Goal: Task Accomplishment & Management: Use online tool/utility

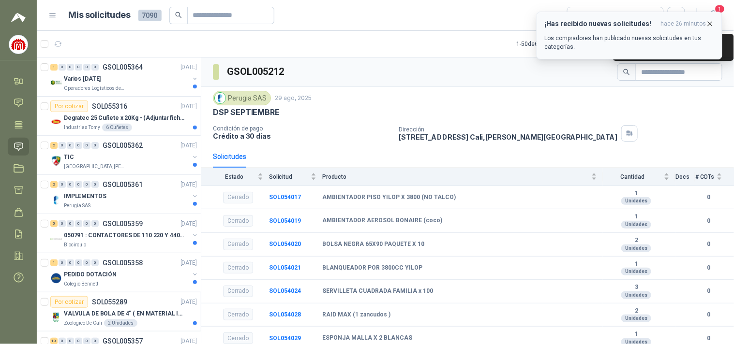
click at [707, 25] on icon "button" at bounding box center [710, 24] width 8 height 8
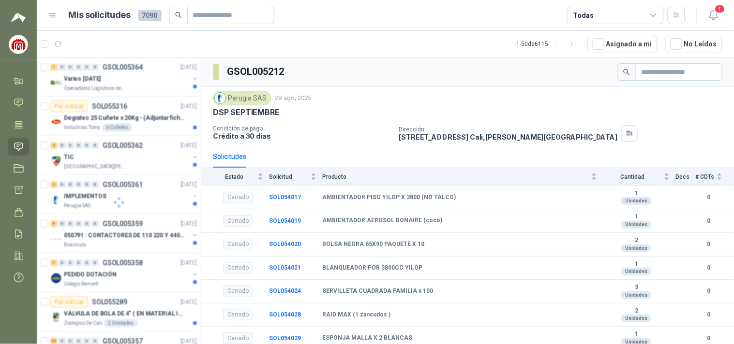
click at [653, 18] on icon at bounding box center [653, 15] width 9 height 9
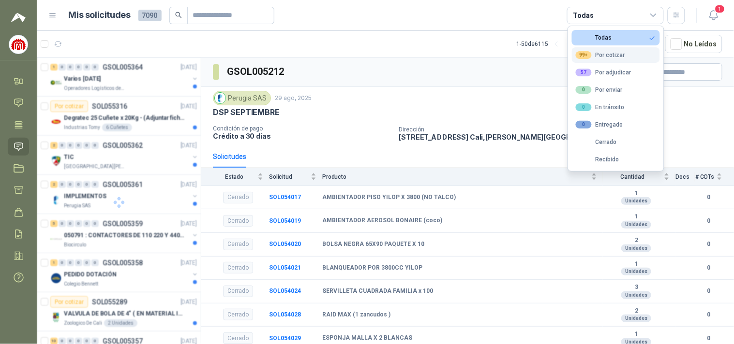
click at [611, 52] on div "99+ Por cotizar" at bounding box center [600, 55] width 49 height 8
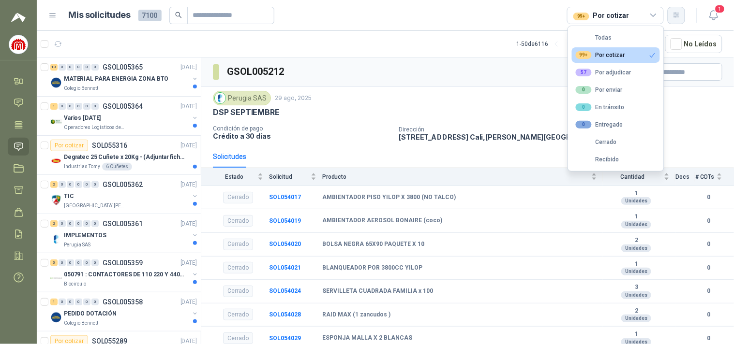
click at [677, 17] on icon "button" at bounding box center [676, 15] width 8 height 8
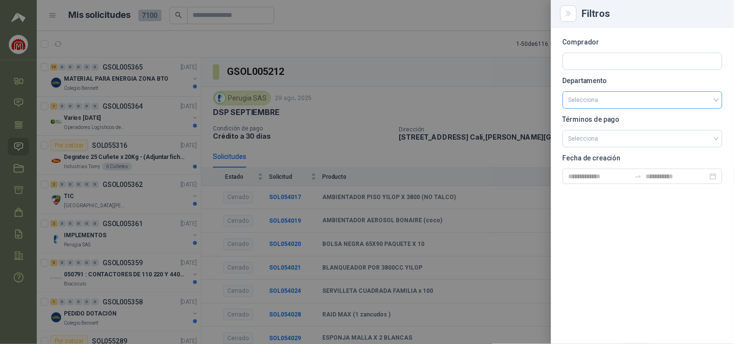
click at [607, 96] on input "search" at bounding box center [642, 100] width 148 height 16
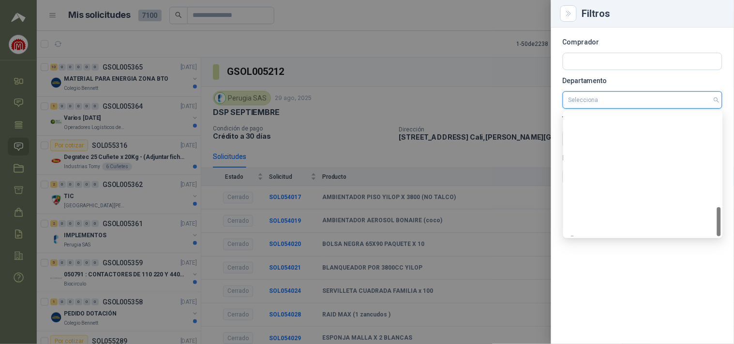
scroll to position [402, 0]
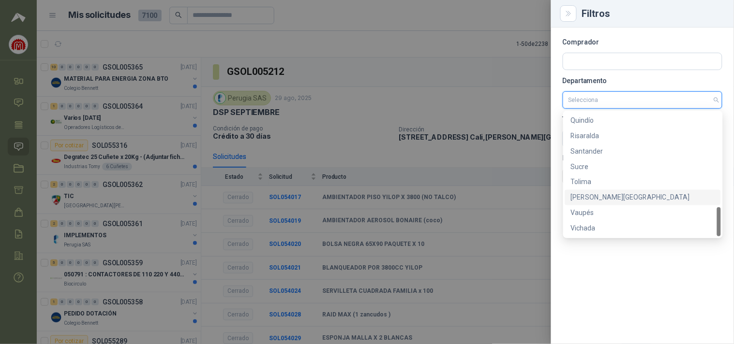
click at [598, 197] on div "[PERSON_NAME][GEOGRAPHIC_DATA]" at bounding box center [643, 197] width 144 height 11
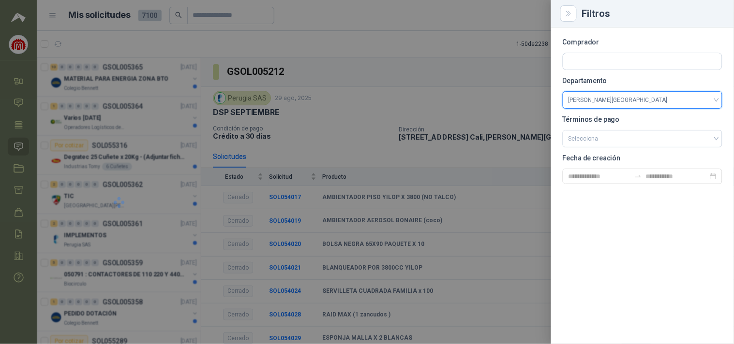
click at [475, 22] on div at bounding box center [367, 172] width 734 height 344
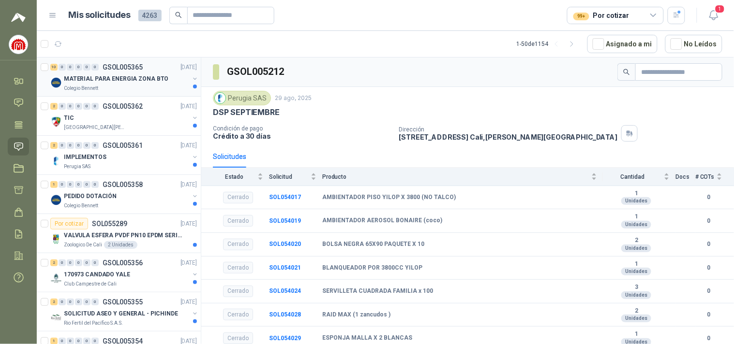
click at [132, 78] on p "MATERIAL PARA ENERGIA ZONA BTO" at bounding box center [116, 78] width 104 height 9
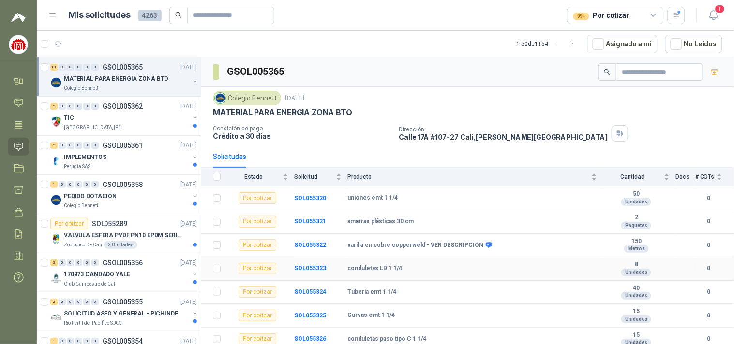
scroll to position [76, 0]
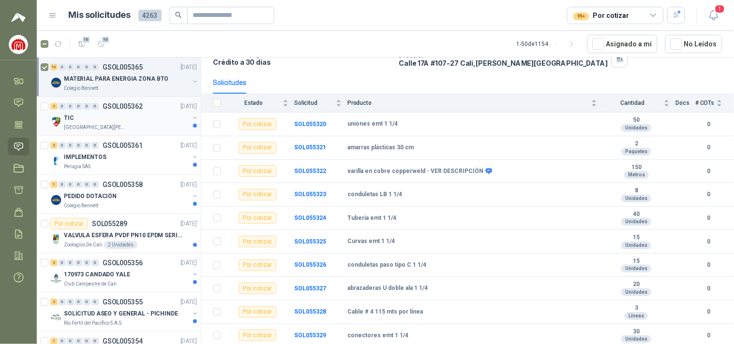
click at [113, 118] on div "TIC" at bounding box center [126, 118] width 125 height 12
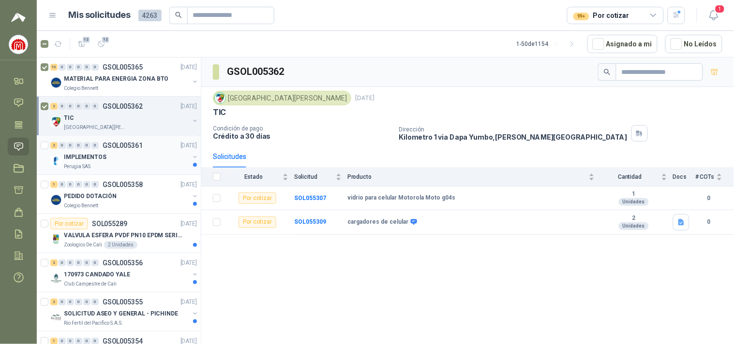
click at [108, 154] on div "IMPLEMENTOS" at bounding box center [126, 157] width 125 height 12
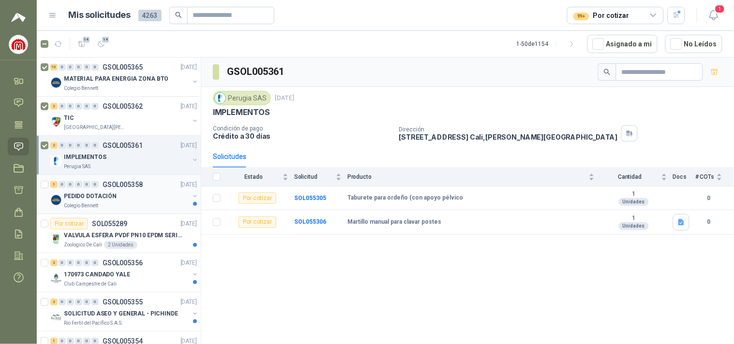
click at [141, 194] on div "PEDIDO DOTACIÓN" at bounding box center [126, 197] width 125 height 12
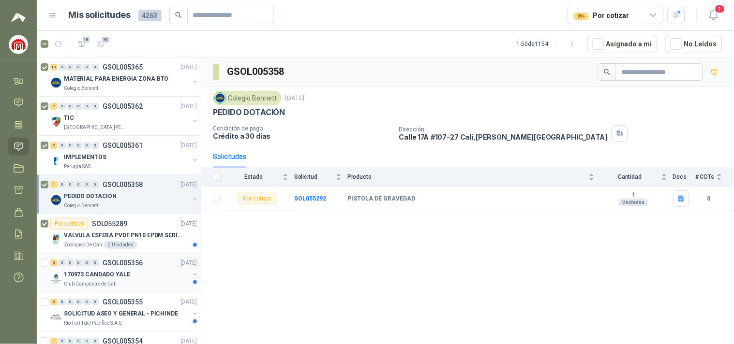
scroll to position [161, 0]
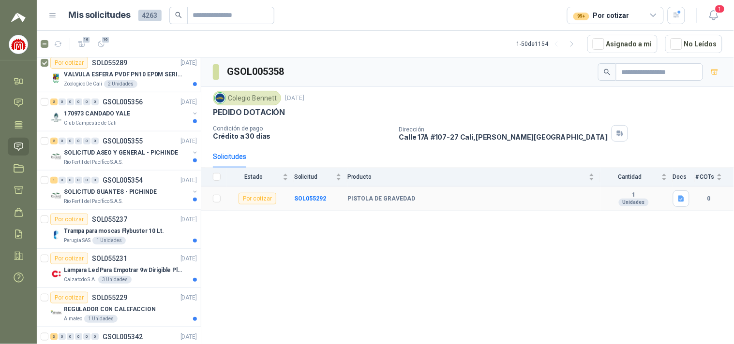
click at [299, 194] on td "SOL055292" at bounding box center [320, 199] width 53 height 25
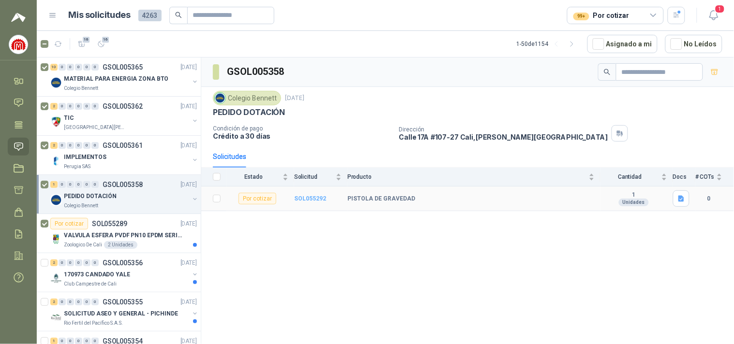
click at [299, 199] on b "SOL055292" at bounding box center [310, 198] width 32 height 7
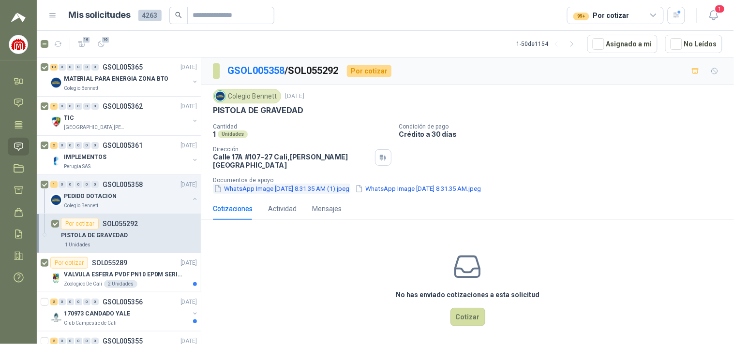
click at [303, 184] on button "WhatsApp Image [DATE] 8.31.35 AM (1).jpeg" at bounding box center [281, 189] width 137 height 10
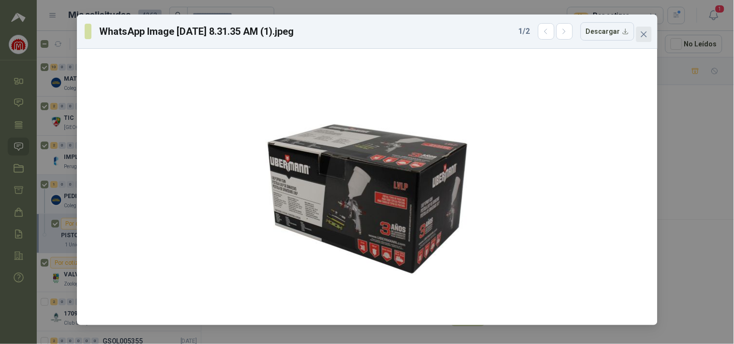
click at [641, 30] on button "Close" at bounding box center [643, 34] width 15 height 15
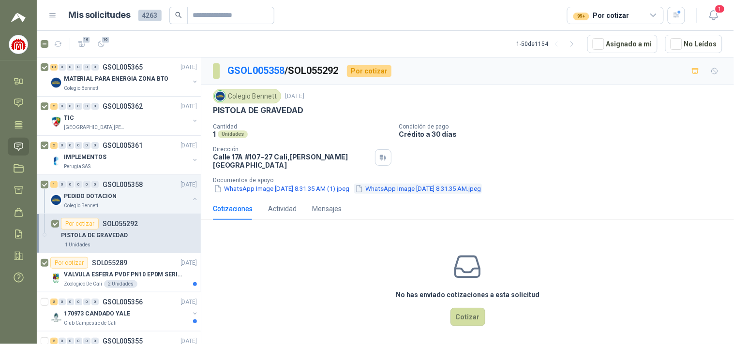
click at [476, 184] on button "WhatsApp Image [DATE] 8.31.35 AM.jpeg" at bounding box center [418, 189] width 128 height 10
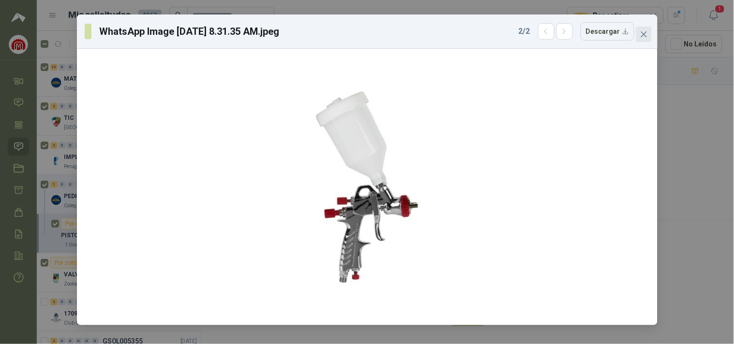
click at [647, 33] on span "Close" at bounding box center [643, 34] width 15 height 8
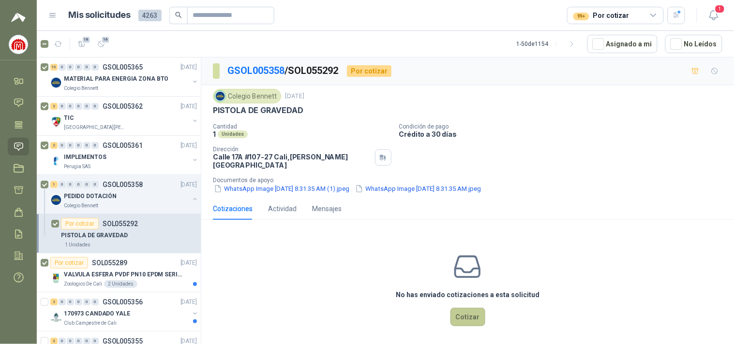
click at [470, 312] on button "Cotizar" at bounding box center [467, 317] width 35 height 18
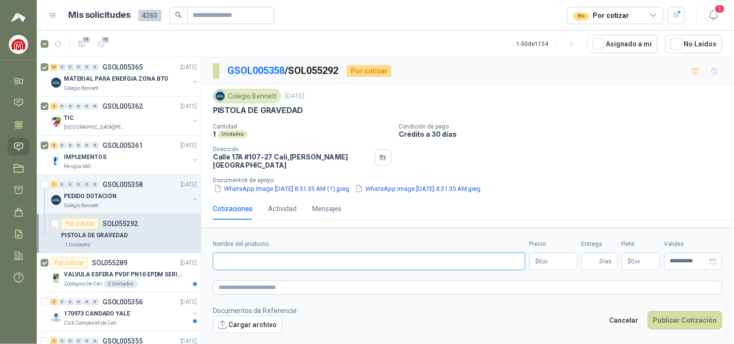
click at [267, 262] on input "Nombre del producto" at bounding box center [369, 261] width 312 height 17
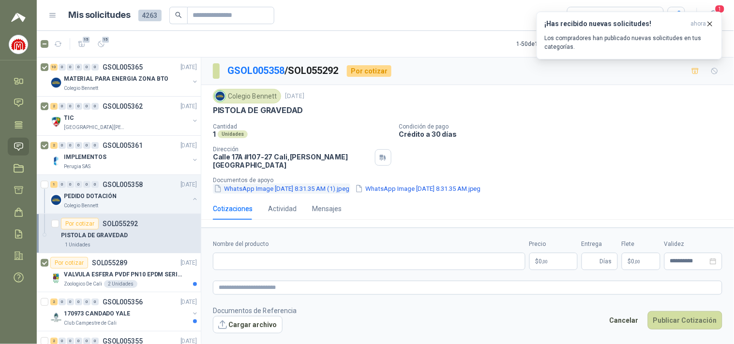
click at [350, 184] on button "WhatsApp Image [DATE] 8.31.35 AM (1).jpeg" at bounding box center [281, 189] width 137 height 10
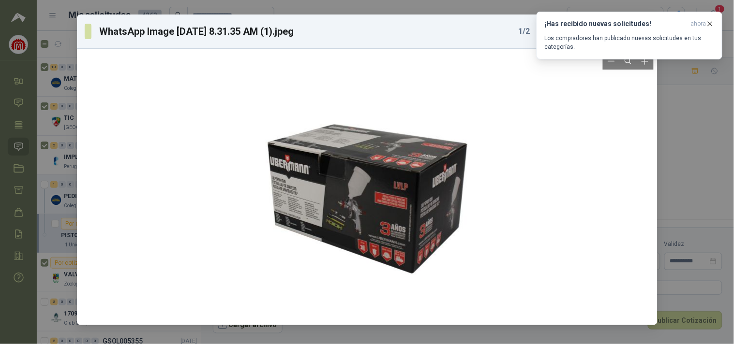
click at [374, 194] on div at bounding box center [367, 187] width 203 height 269
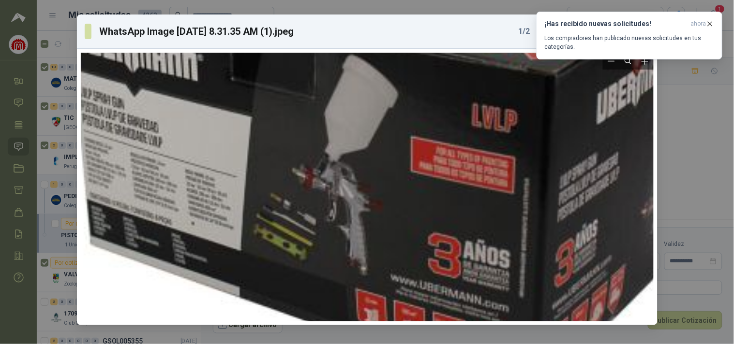
drag, startPoint x: 465, startPoint y: 223, endPoint x: 487, endPoint y: 176, distance: 52.4
click at [487, 176] on div at bounding box center [386, 122] width 654 height 866
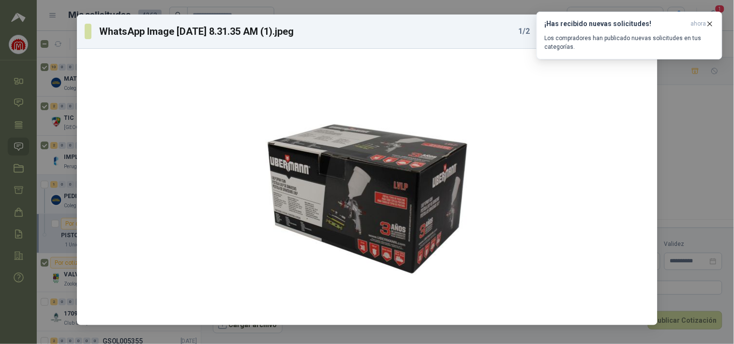
click at [709, 179] on div "WhatsApp Image [DATE] 8.31.35 AM (1).jpeg 1 / 2 Descargar" at bounding box center [367, 172] width 734 height 344
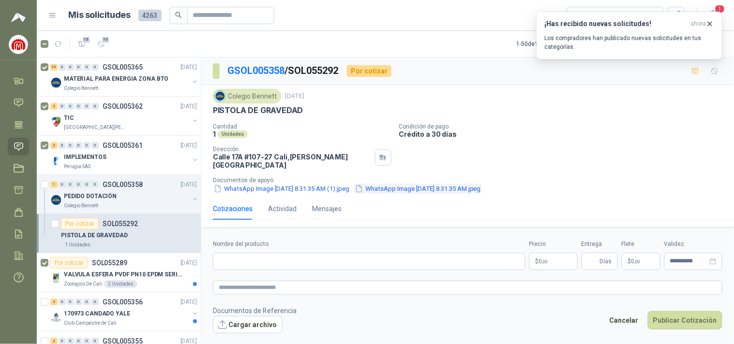
click at [441, 184] on button "WhatsApp Image [DATE] 8.31.35 AM.jpeg" at bounding box center [418, 189] width 128 height 10
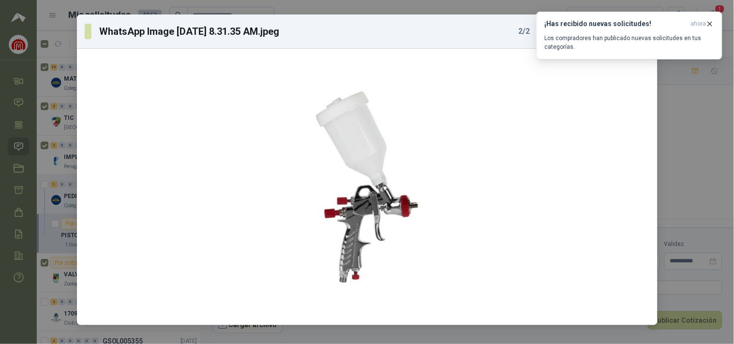
click at [676, 206] on div "WhatsApp Image [DATE] 8.31.35 AM.jpeg 2 / 2 Descargar" at bounding box center [367, 172] width 734 height 344
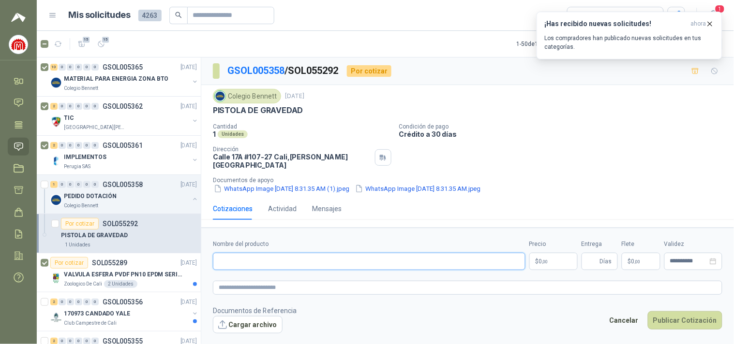
click at [236, 254] on input "Nombre del producto" at bounding box center [369, 261] width 312 height 17
type input "**********"
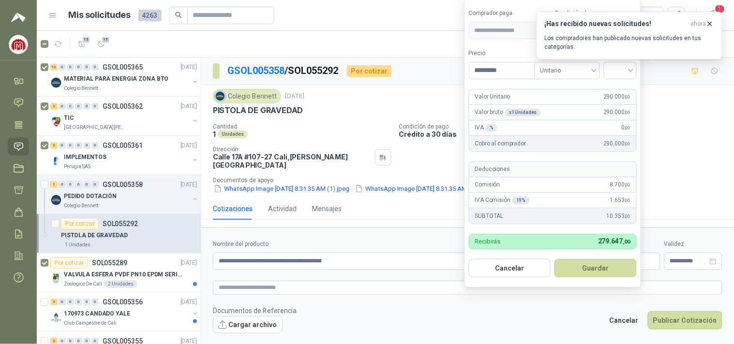
type input "*********"
click at [611, 59] on div "¡Has recibido nuevas solicitudes! ahora Los compradores han publicado nuevas so…" at bounding box center [629, 36] width 186 height 48
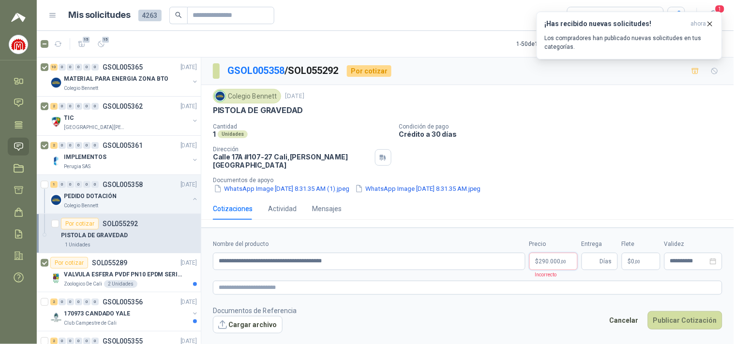
click at [561, 256] on body "[PERSON_NAME] Mecanelectro Inicio Chat Tareas Solicitudes Licitaciones Cotizar …" at bounding box center [367, 172] width 734 height 344
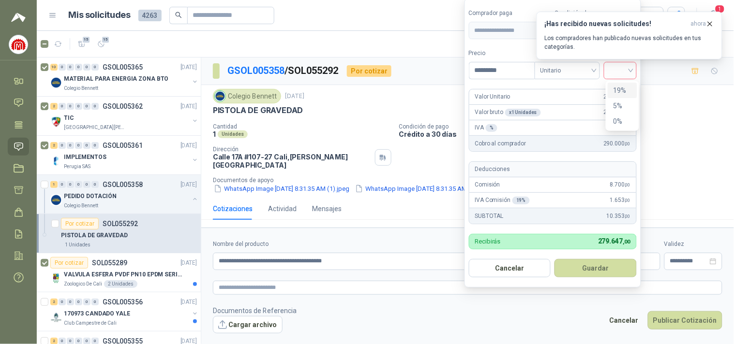
click at [633, 71] on div at bounding box center [620, 70] width 33 height 17
click at [630, 92] on div "19%" at bounding box center [622, 90] width 18 height 11
click at [572, 271] on button "Guardar" at bounding box center [597, 268] width 83 height 18
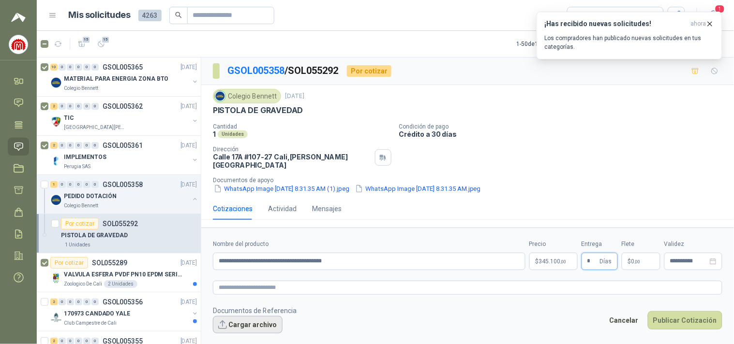
type input "*"
click at [244, 323] on button "Cargar archivo" at bounding box center [248, 324] width 70 height 17
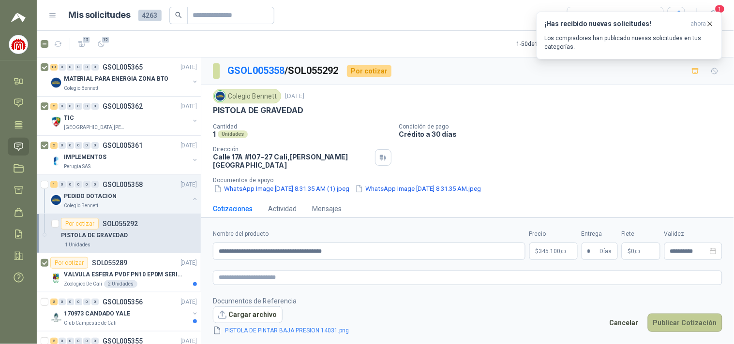
click at [692, 322] on button "Publicar Cotización" at bounding box center [685, 323] width 74 height 18
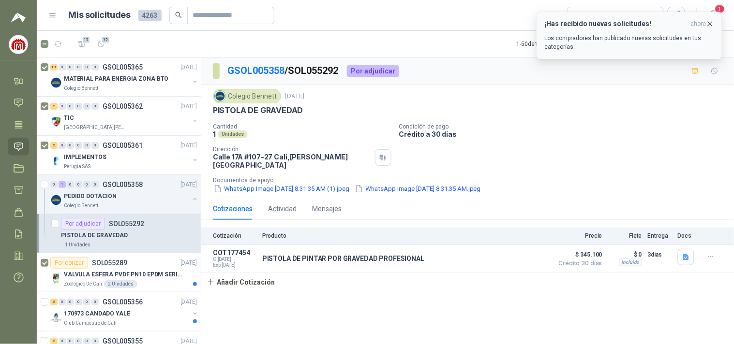
click at [708, 23] on icon "button" at bounding box center [710, 24] width 8 height 8
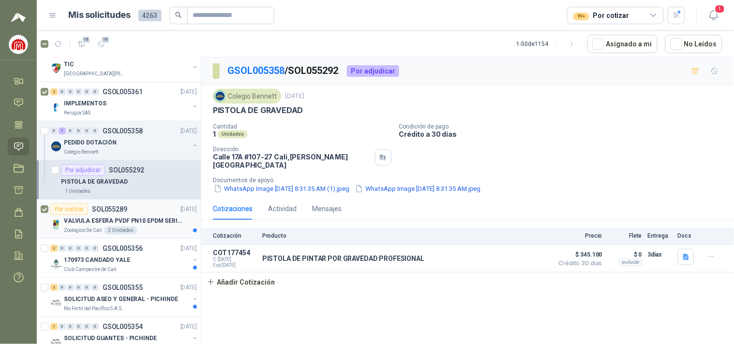
scroll to position [107, 0]
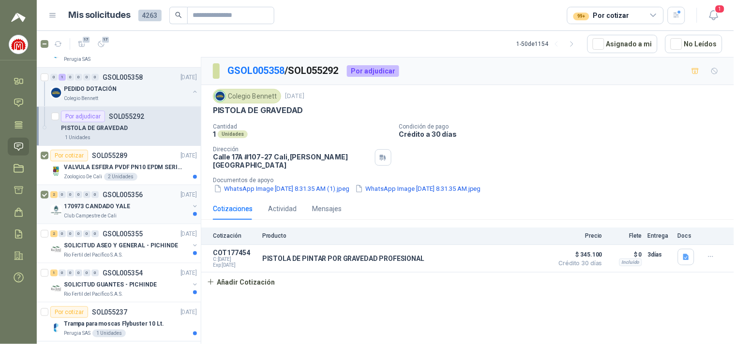
click at [109, 207] on p "170973 CANDADO YALE" at bounding box center [97, 206] width 66 height 9
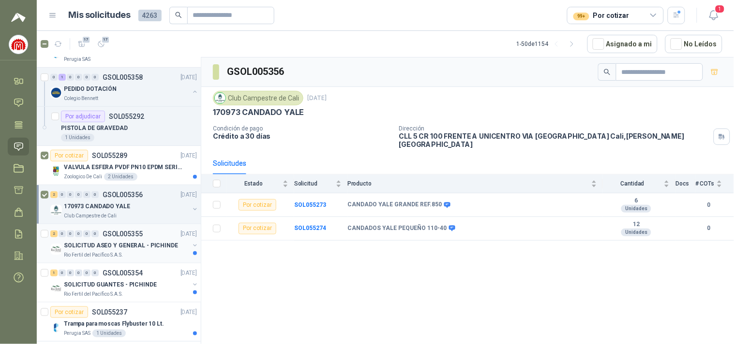
click at [83, 243] on p "SOLICITUD ASEO Y GENERAL - PICHINDE" at bounding box center [121, 245] width 114 height 9
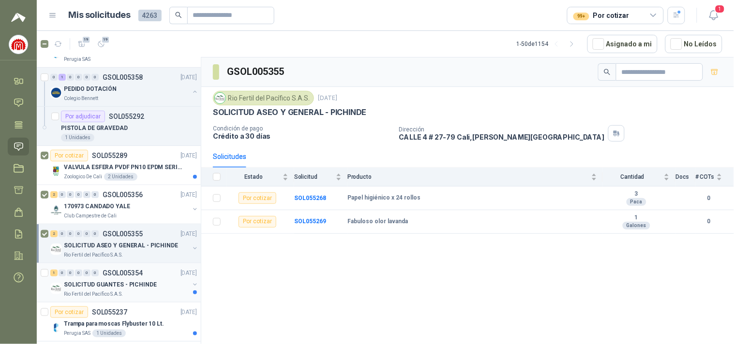
click at [108, 288] on p "SOLICITUD GUANTES - PICHINDE" at bounding box center [110, 284] width 93 height 9
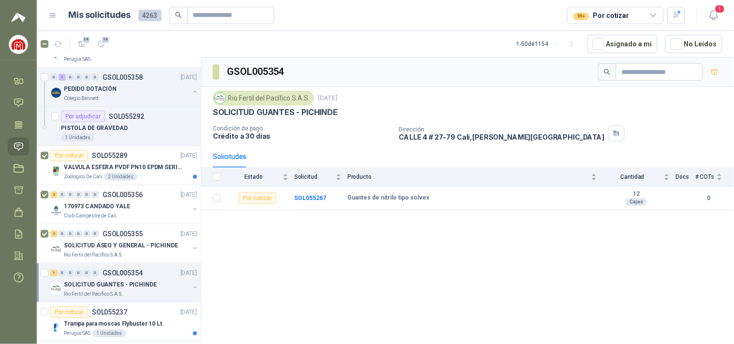
click at [49, 271] on div at bounding box center [46, 282] width 10 height 31
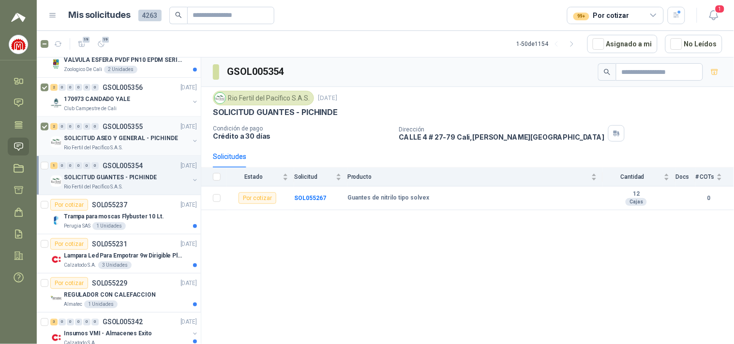
scroll to position [268, 0]
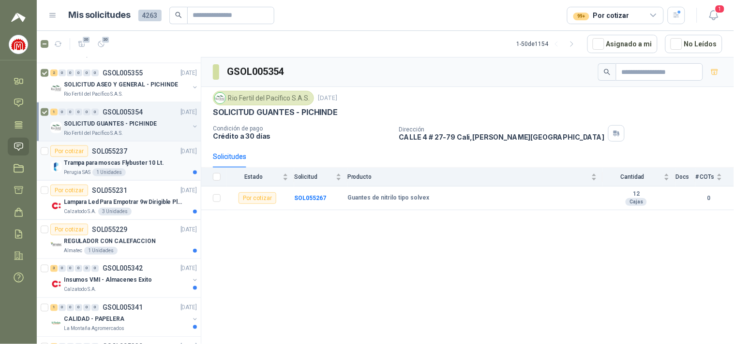
click at [133, 164] on p "Trampa para moscas Flybuster 10 Lt." at bounding box center [114, 163] width 100 height 9
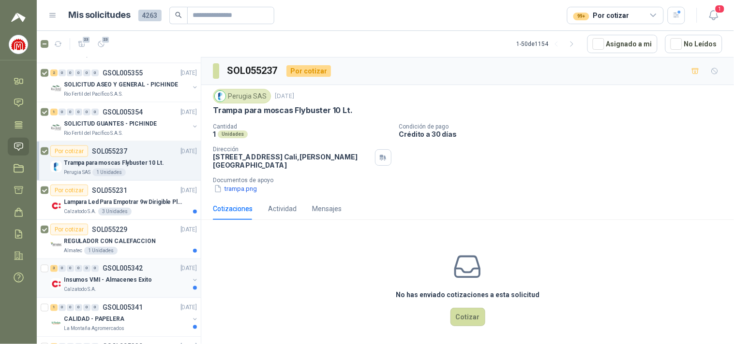
click at [85, 281] on p "Insumos VMI - Almacenes Exito" at bounding box center [108, 280] width 88 height 9
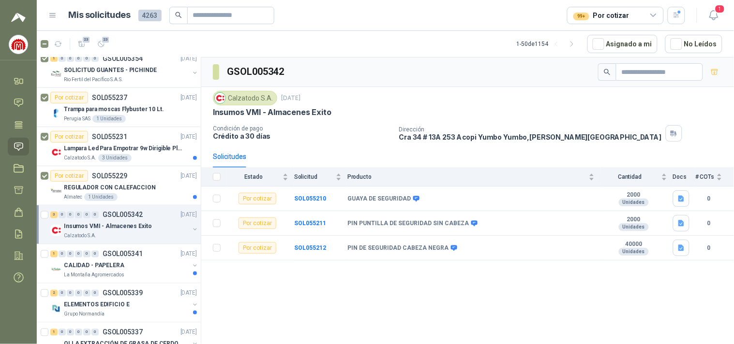
scroll to position [429, 0]
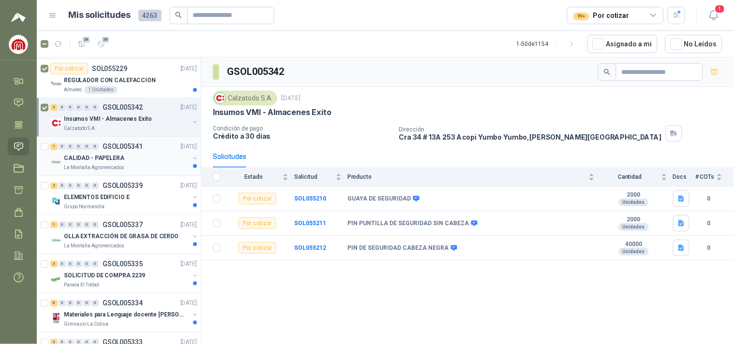
click at [123, 170] on div "La Montaña Agromercados" at bounding box center [126, 168] width 125 height 8
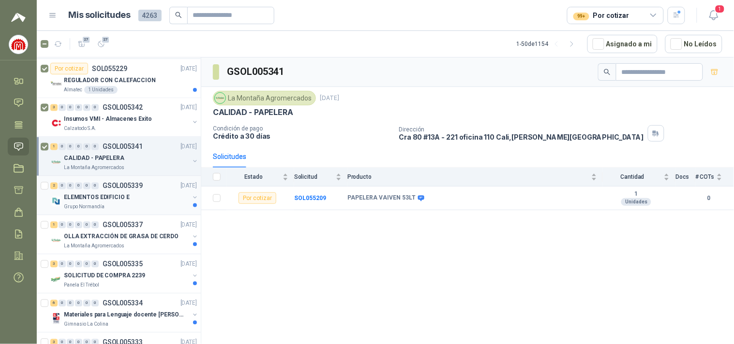
click at [122, 204] on div "Grupo Normandía" at bounding box center [126, 208] width 125 height 8
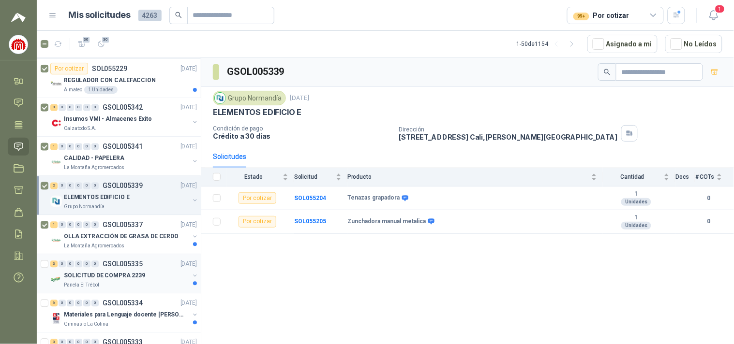
click at [77, 270] on div "SOLICITUD DE COMPRA 2239" at bounding box center [126, 276] width 125 height 12
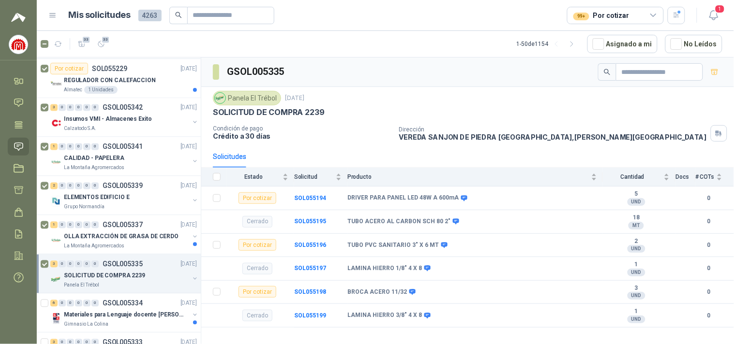
scroll to position [537, 0]
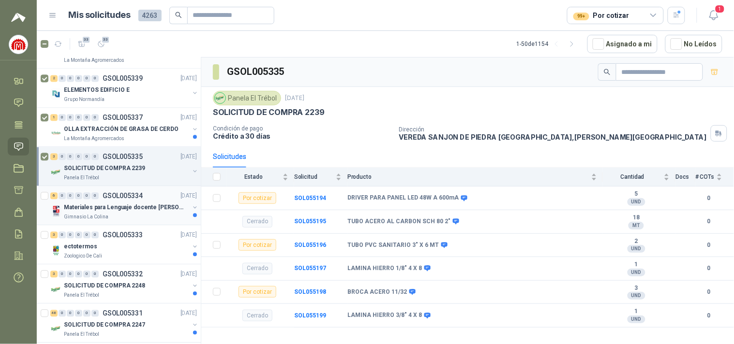
click at [124, 214] on div "Gimnasio La Colina" at bounding box center [126, 217] width 125 height 8
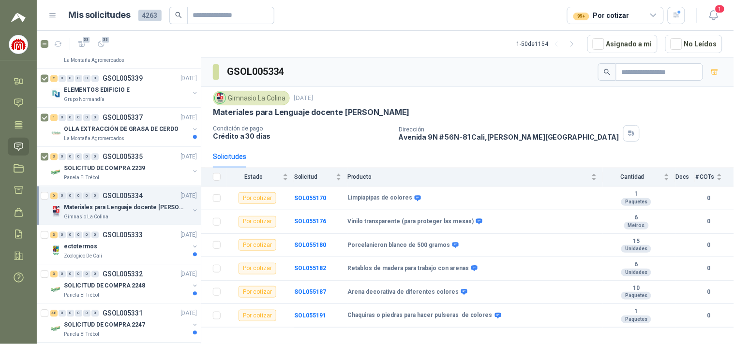
click at [48, 195] on div at bounding box center [46, 205] width 10 height 31
click at [134, 257] on div "Zoologico De Cali" at bounding box center [126, 256] width 125 height 8
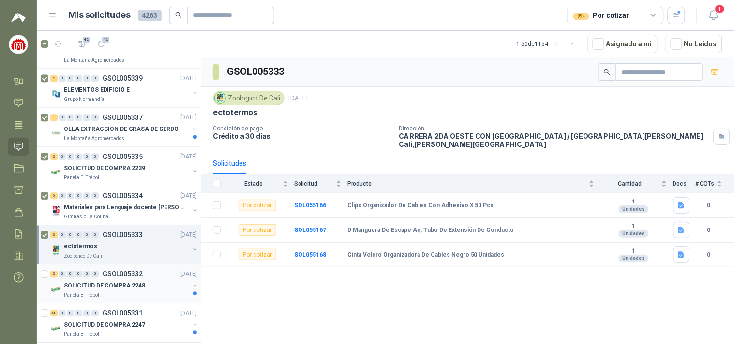
click at [79, 284] on p "SOLICITUD DE COMPRA 2248" at bounding box center [104, 285] width 81 height 9
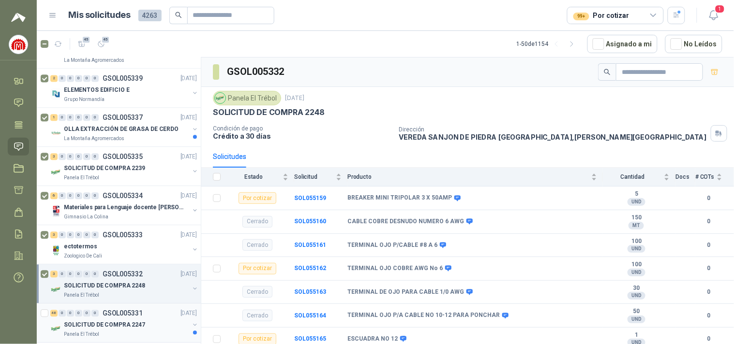
scroll to position [645, 0]
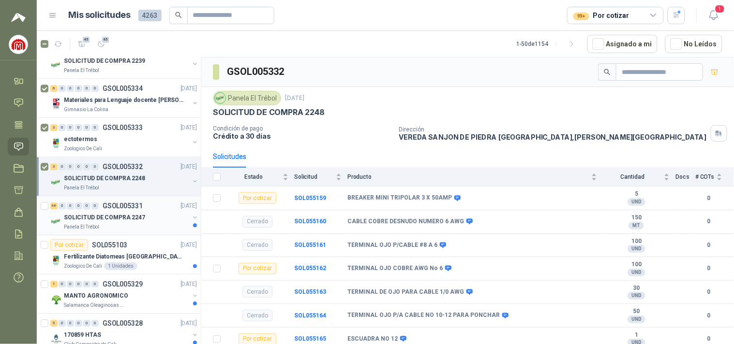
click at [90, 219] on p "SOLICITUD DE COMPRA 2247" at bounding box center [104, 217] width 81 height 9
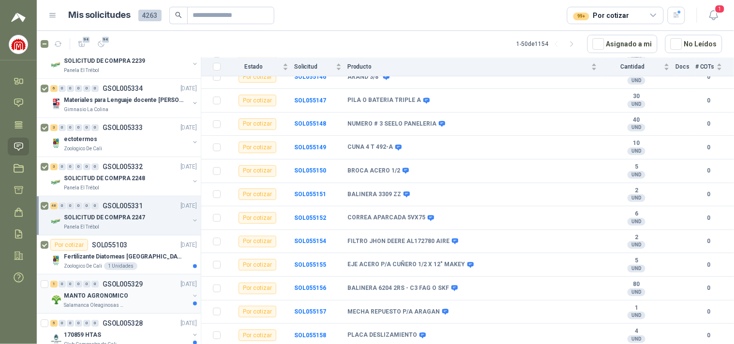
scroll to position [698, 0]
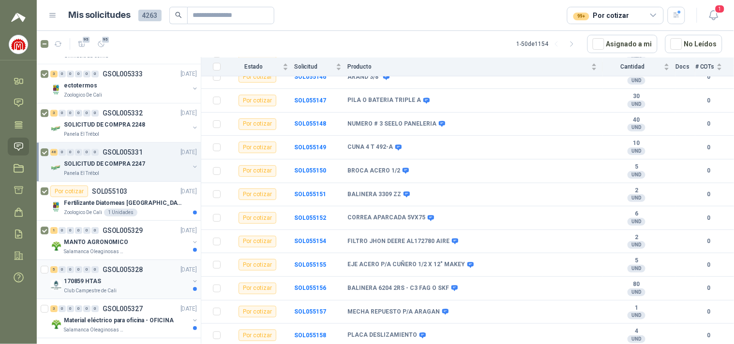
click at [104, 289] on p "Club Campestre de Cali" at bounding box center [90, 291] width 53 height 8
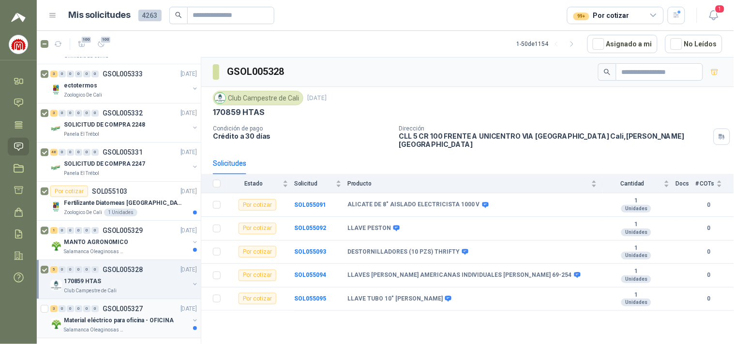
click at [85, 325] on p "Material eléctrico para oficina - OFICINA" at bounding box center [119, 320] width 110 height 9
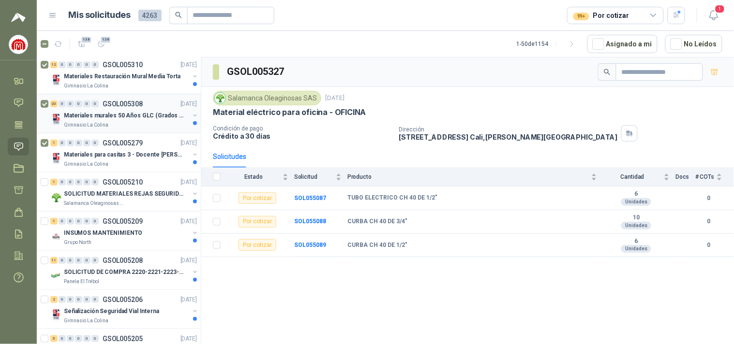
scroll to position [1075, 0]
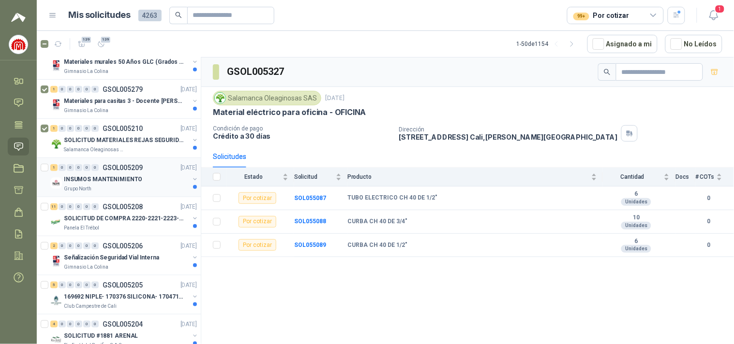
click at [66, 180] on p "INSUMOS MANTENIMIENTO" at bounding box center [103, 179] width 78 height 9
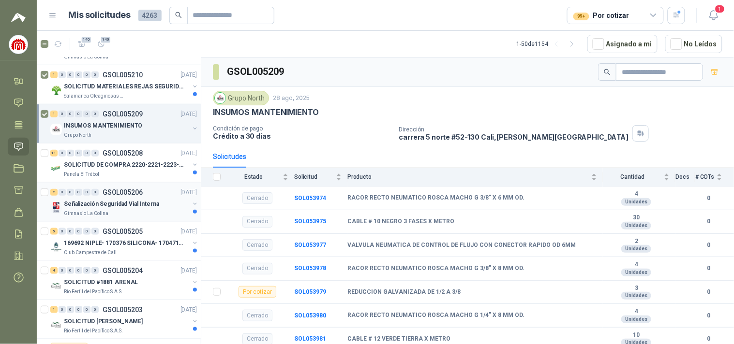
scroll to position [1182, 0]
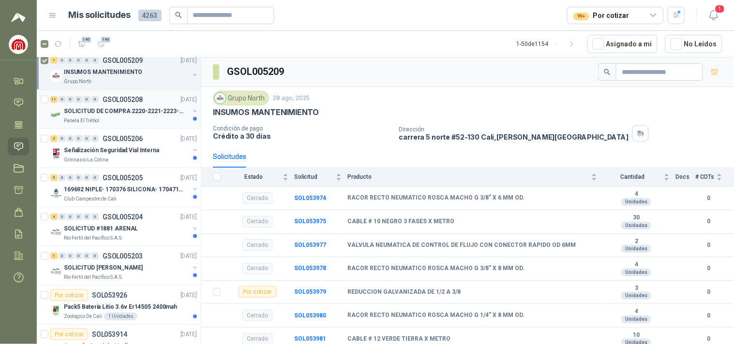
click at [95, 119] on p "Panela El Trébol" at bounding box center [81, 121] width 35 height 8
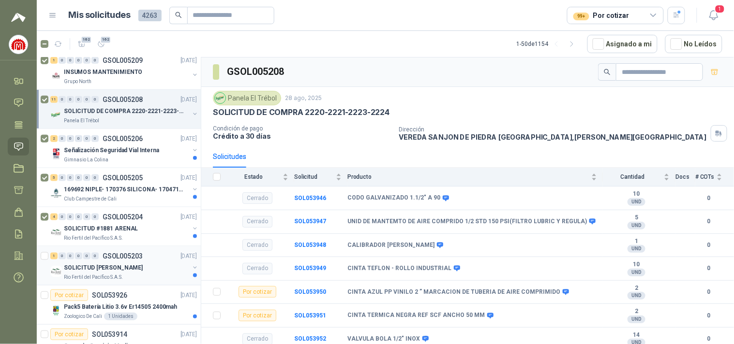
click at [49, 254] on div at bounding box center [46, 266] width 10 height 31
click at [108, 304] on p "Pack5 Batería Litio 3.6v Er14505 2400mah" at bounding box center [120, 307] width 113 height 9
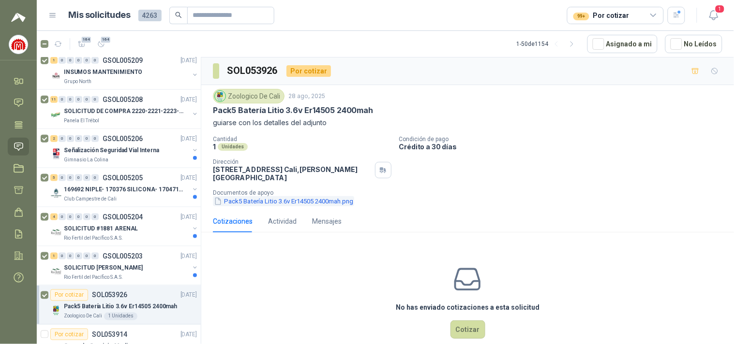
click at [304, 202] on button "Pack5 Batería Litio 3.6v Er14505 2400mah.png" at bounding box center [283, 201] width 141 height 10
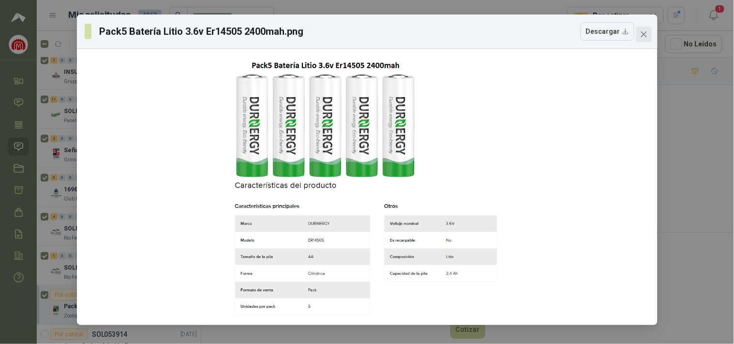
click at [640, 35] on icon "close" at bounding box center [644, 34] width 8 height 8
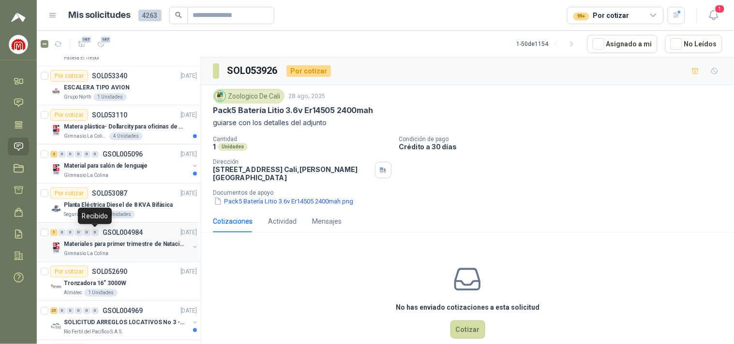
scroll to position [1505, 0]
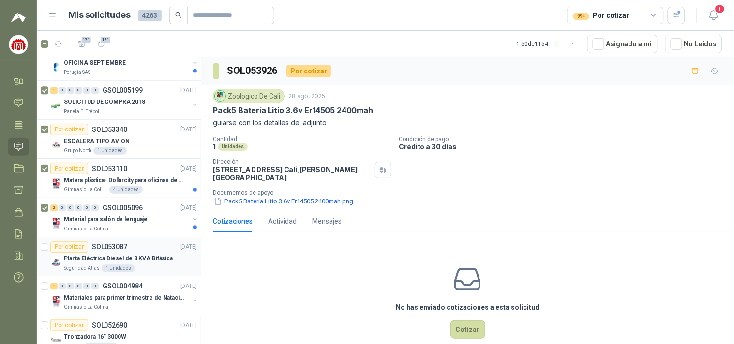
click at [124, 251] on p "SOL053087" at bounding box center [109, 247] width 35 height 7
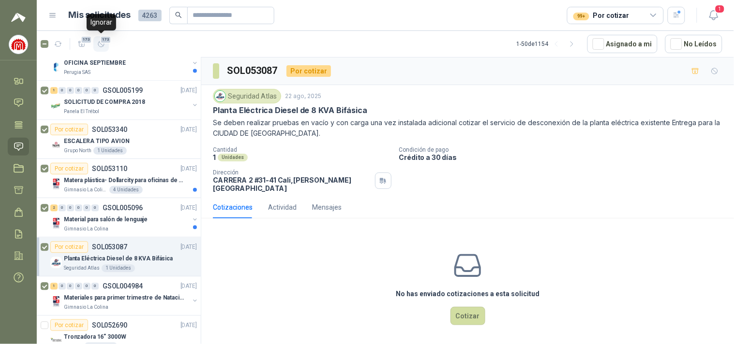
click at [102, 50] on button "173" at bounding box center [100, 43] width 15 height 15
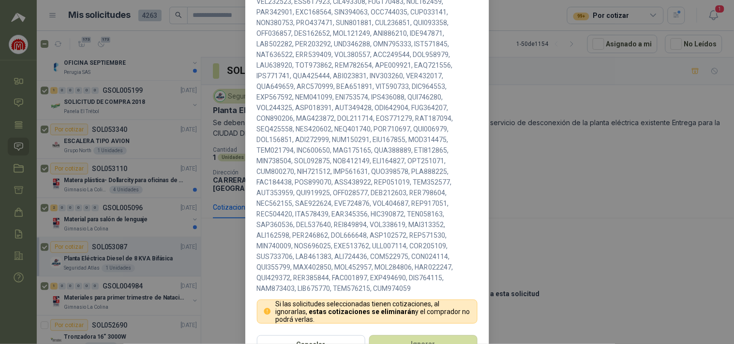
scroll to position [242, 0]
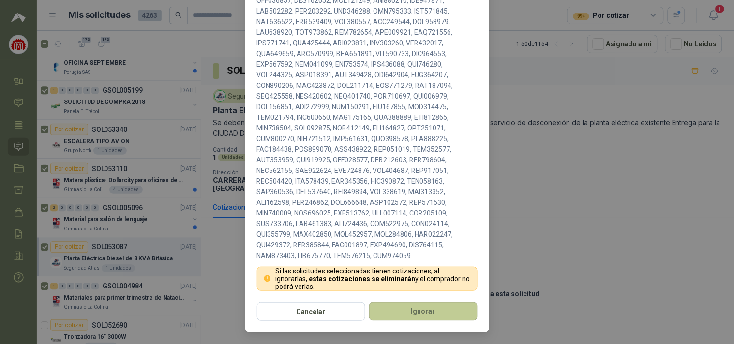
click at [410, 313] on button "Ignorar" at bounding box center [423, 312] width 108 height 18
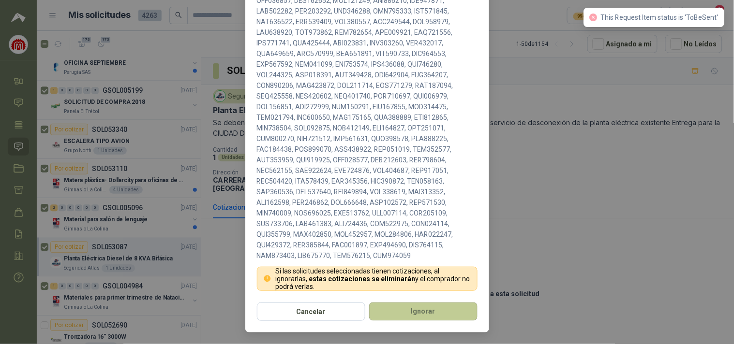
click at [410, 313] on button "Ignorar" at bounding box center [423, 312] width 108 height 18
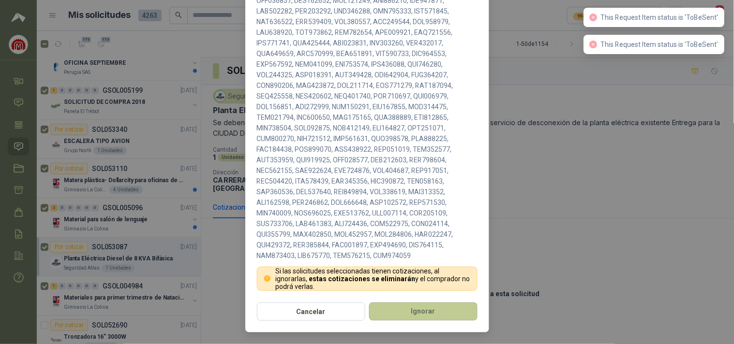
click at [410, 313] on button "Ignorar" at bounding box center [423, 312] width 108 height 18
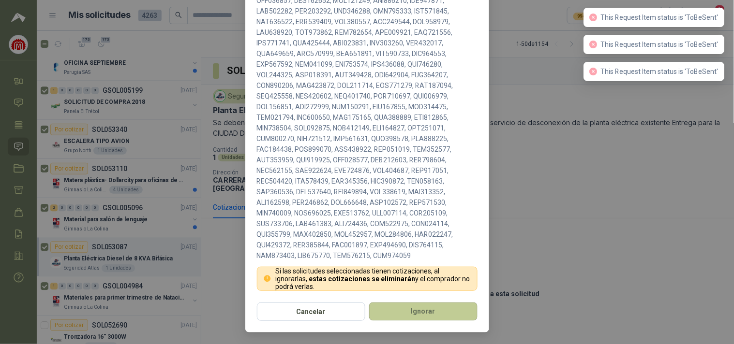
click at [410, 313] on button "Ignorar" at bounding box center [423, 312] width 108 height 18
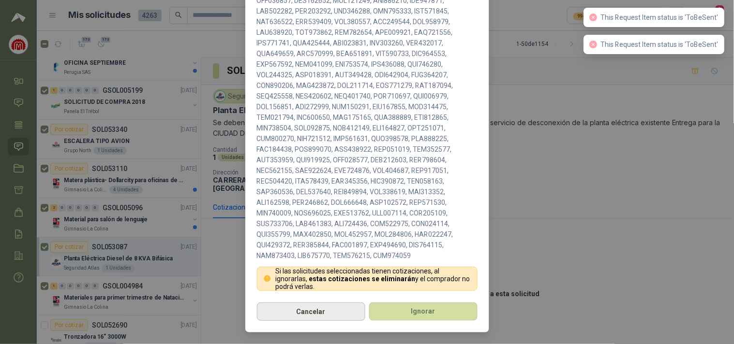
click at [349, 313] on button "Cancelar" at bounding box center [311, 312] width 108 height 18
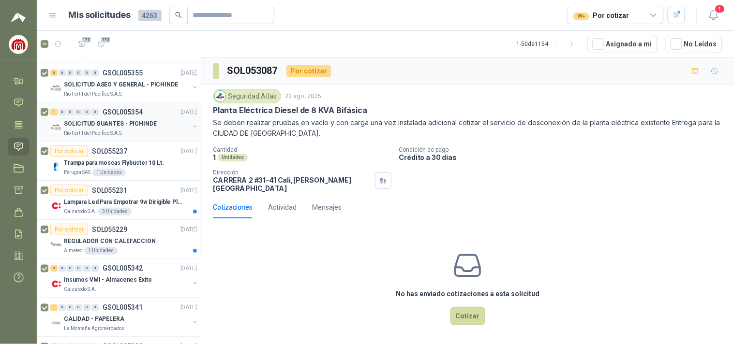
scroll to position [0, 0]
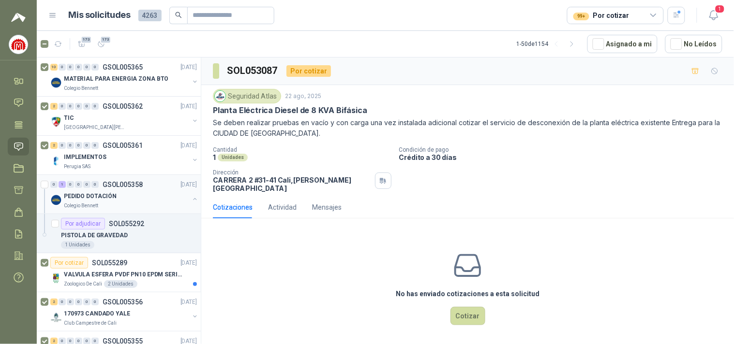
click at [192, 202] on icon "button" at bounding box center [195, 199] width 7 height 7
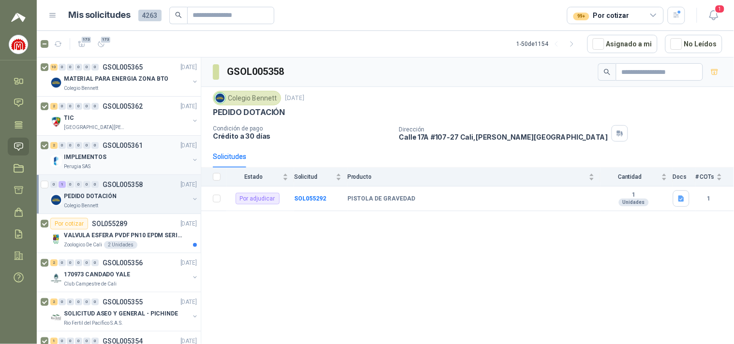
click at [103, 141] on div "2 0 0 0 0 0 GSOL005361 [DATE]" at bounding box center [124, 146] width 148 height 12
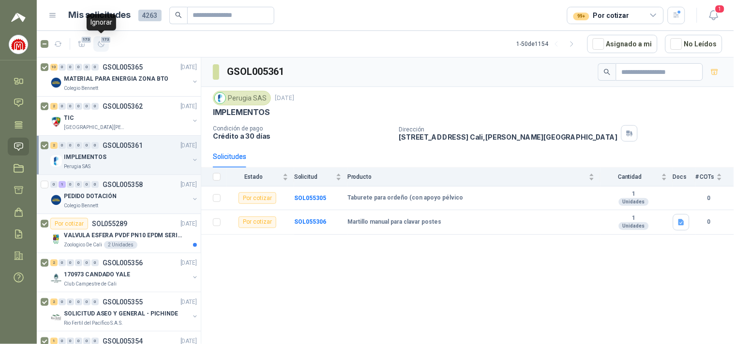
click at [102, 43] on span "173" at bounding box center [106, 40] width 12 height 8
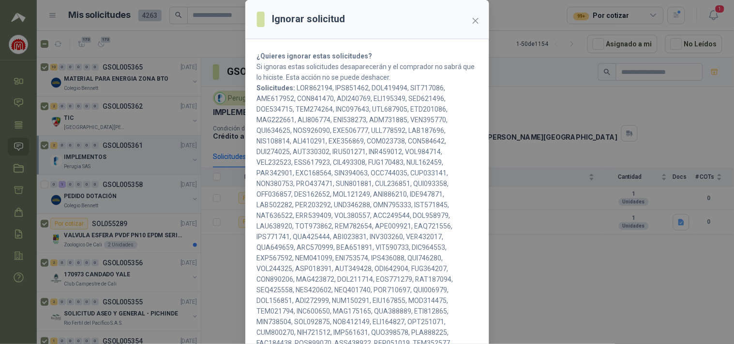
scroll to position [242, 0]
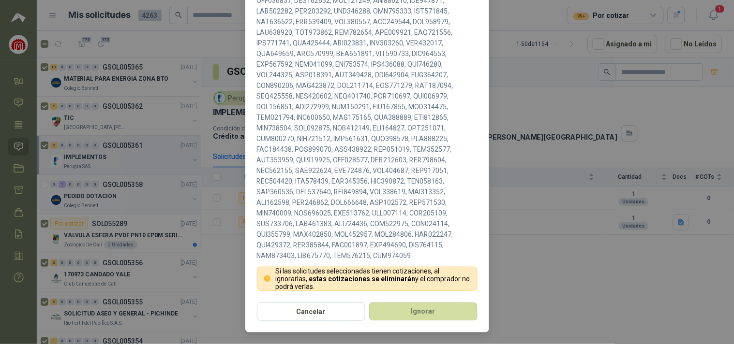
click at [425, 300] on section "¿Quieres ignorar estas solicitudes? Si ignoras estas solicitudes desaparecerán …" at bounding box center [367, 73] width 244 height 457
click at [423, 311] on button "Ignorar" at bounding box center [423, 312] width 108 height 18
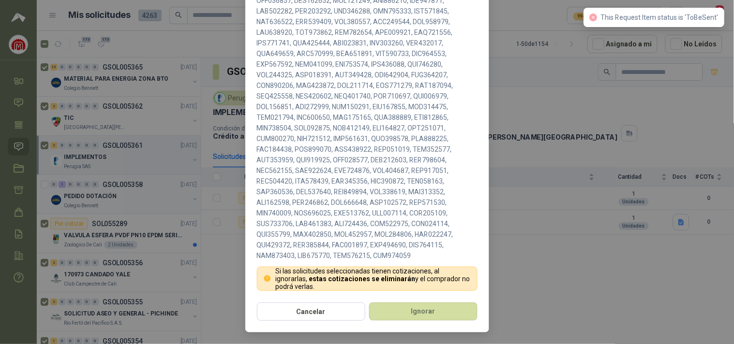
click at [201, 138] on div "Ignorar solicitud ¿Quieres ignorar estas solicitudes? Si ignoras estas solicitu…" at bounding box center [367, 172] width 734 height 344
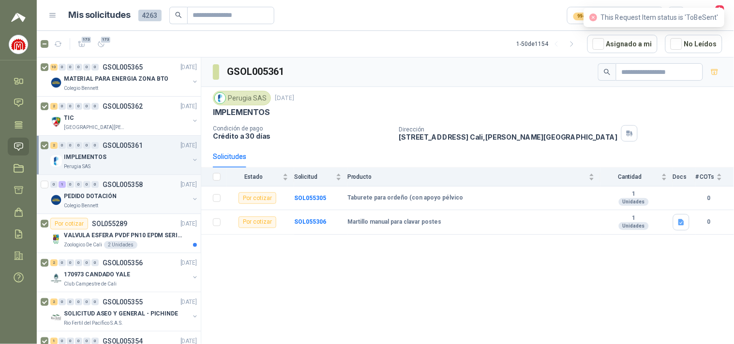
scroll to position [194, 0]
click at [95, 42] on button "219" at bounding box center [100, 43] width 15 height 15
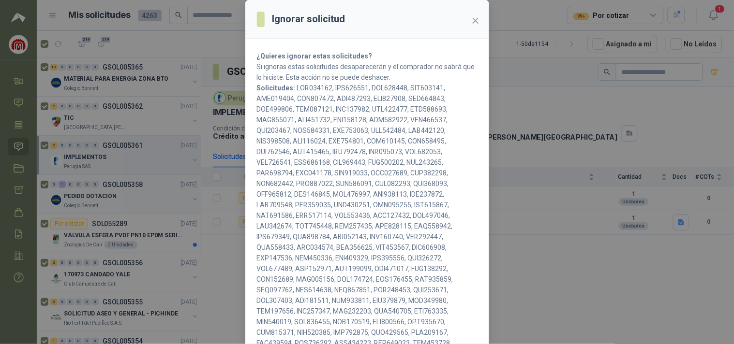
scroll to position [317, 0]
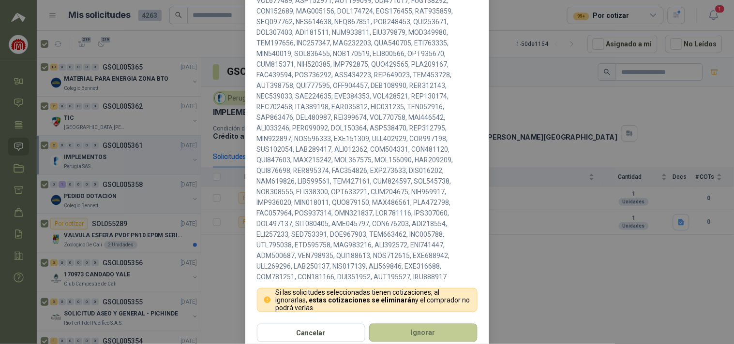
click at [403, 334] on button "Ignorar" at bounding box center [423, 333] width 108 height 18
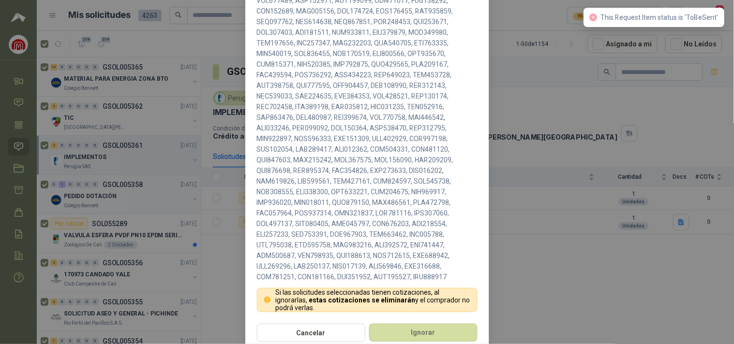
click at [159, 55] on div "Ignorar solicitud ¿Quieres ignorar estas solicitudes? Si ignoras estas solicitu…" at bounding box center [367, 172] width 734 height 344
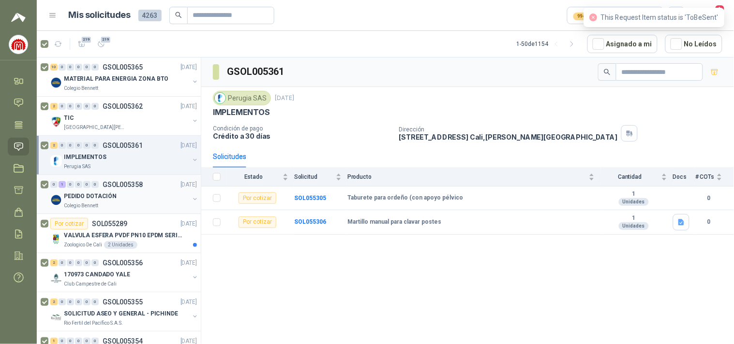
scroll to position [289, 0]
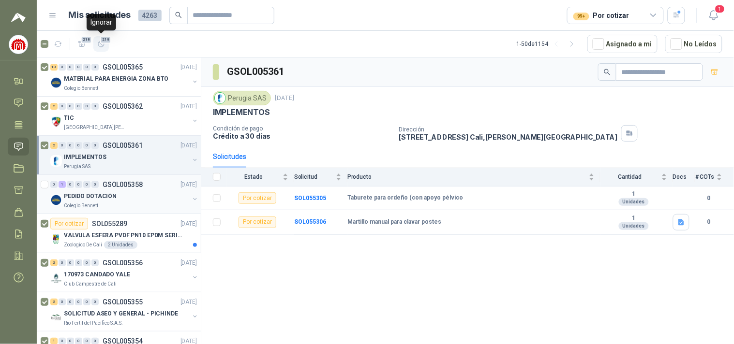
click at [103, 44] on icon "button" at bounding box center [101, 44] width 8 height 8
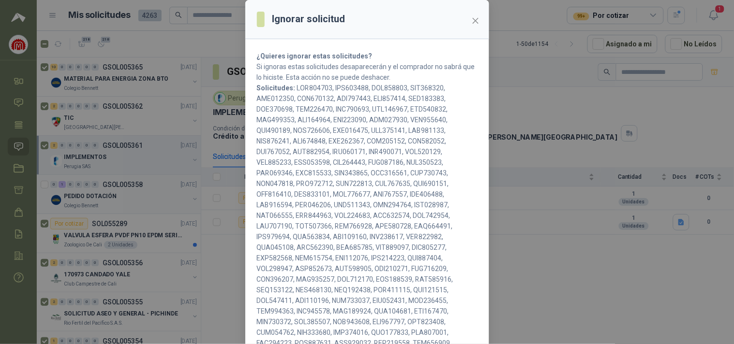
scroll to position [317, 0]
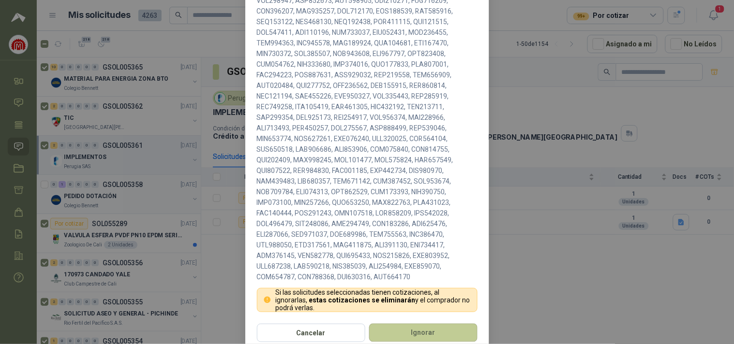
click at [410, 337] on button "Ignorar" at bounding box center [423, 333] width 108 height 18
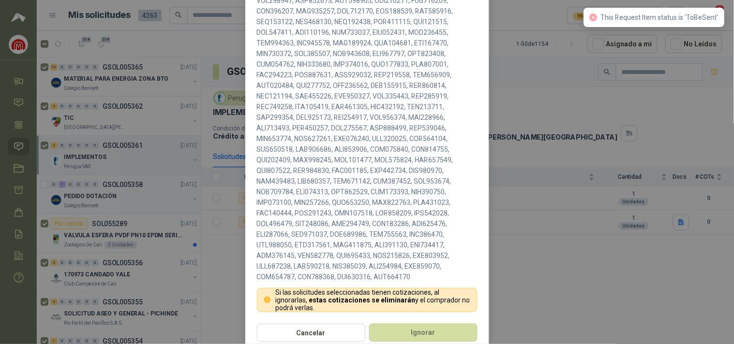
click at [561, 179] on div "Ignorar solicitud ¿Quieres ignorar estas solicitudes? Si ignoras estas solicitu…" at bounding box center [367, 172] width 734 height 344
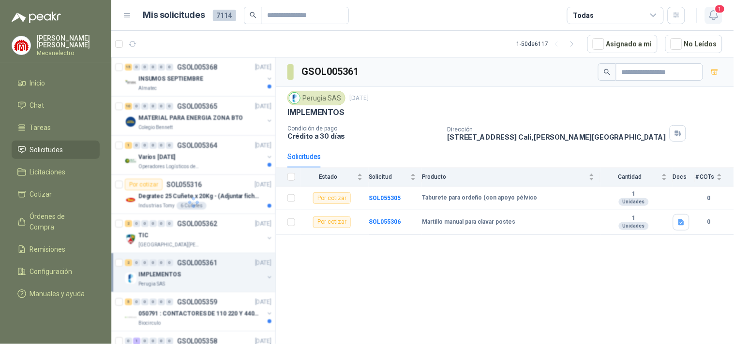
click at [709, 15] on icon "button" at bounding box center [714, 15] width 12 height 12
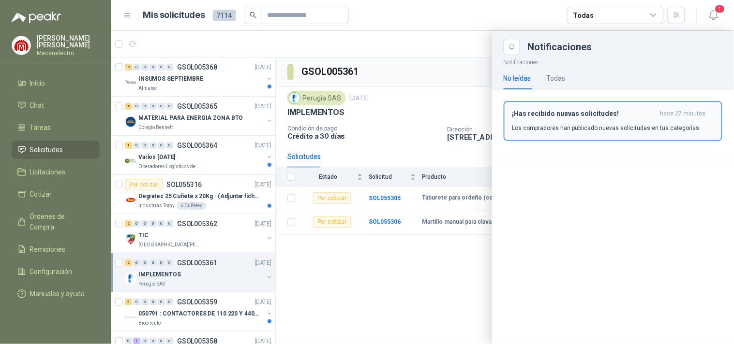
click at [610, 108] on button "¡Has recibido nuevas solicitudes! hace 27 minutos Los compradores han publicado…" at bounding box center [612, 121] width 219 height 40
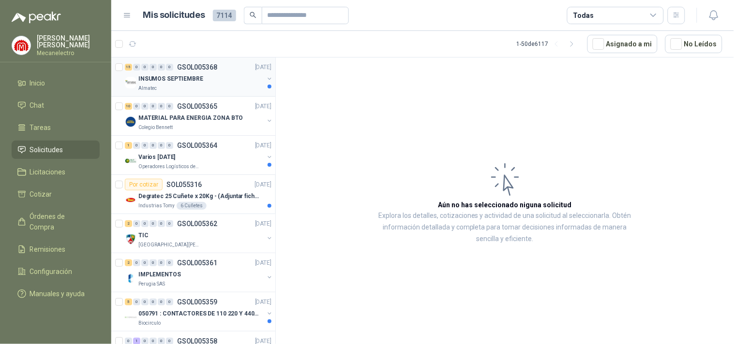
click at [173, 88] on div "Almatec" at bounding box center [200, 89] width 125 height 8
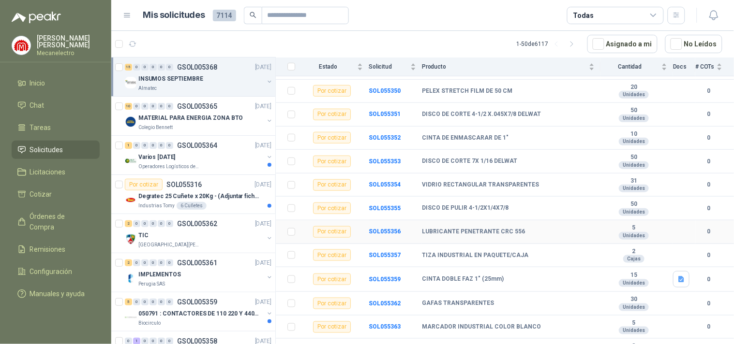
scroll to position [196, 0]
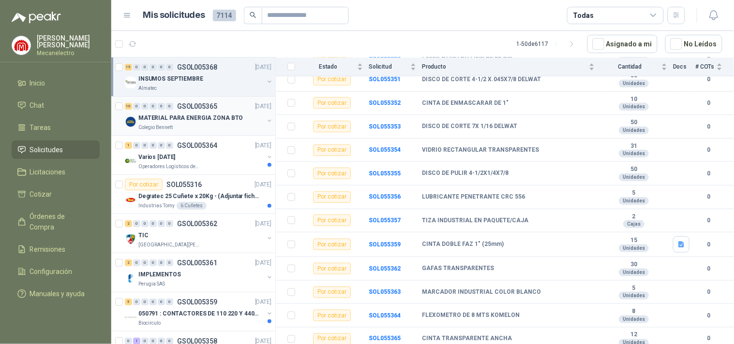
click at [233, 115] on p "MATERIAL PARA ENERGIA ZONA BTO" at bounding box center [190, 118] width 104 height 9
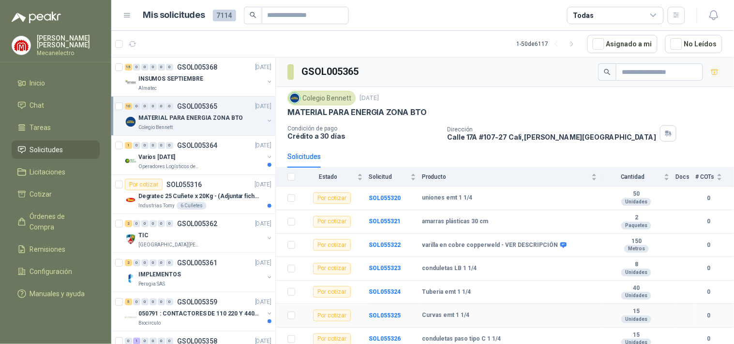
scroll to position [76, 0]
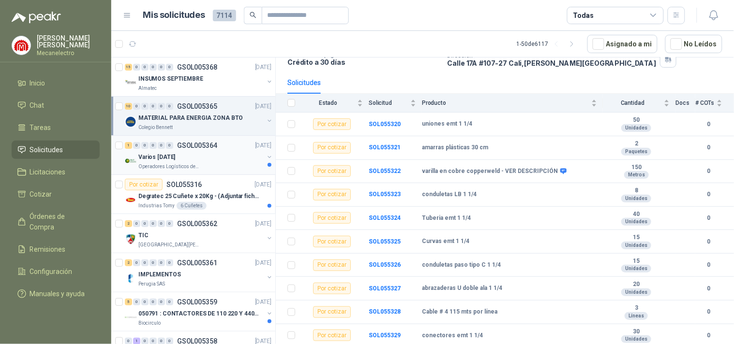
click at [203, 159] on div "Varios [DATE]" at bounding box center [200, 157] width 125 height 12
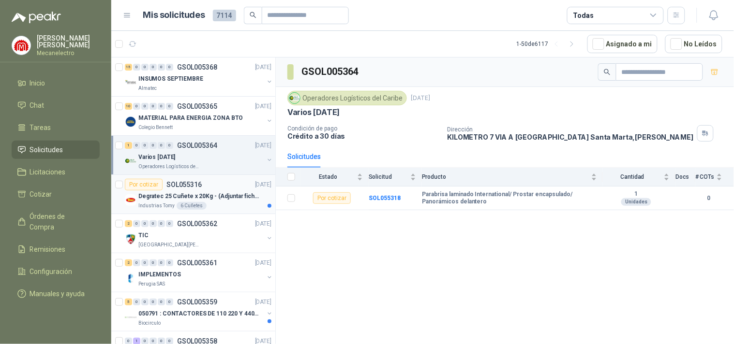
click at [196, 195] on p "Degratec 25 Cuñete x 20Kg - (Adjuntar ficha técnica)" at bounding box center [198, 196] width 120 height 9
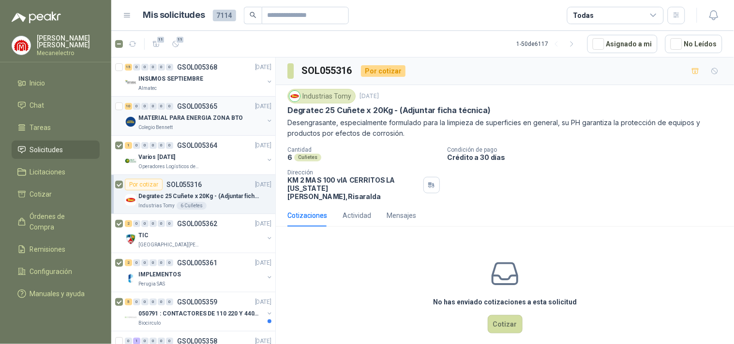
click at [115, 101] on div at bounding box center [120, 116] width 10 height 31
click at [173, 47] on icon "button" at bounding box center [176, 44] width 8 height 8
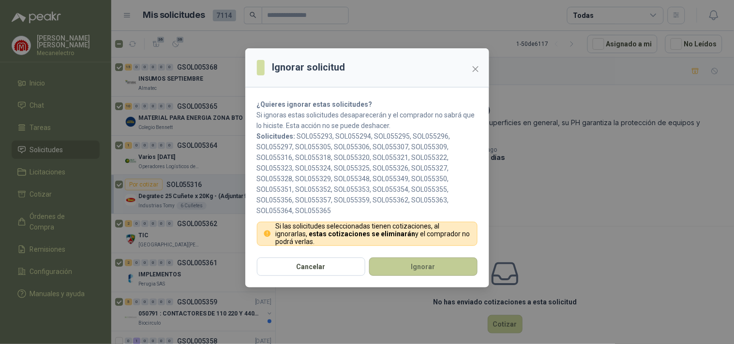
click at [390, 266] on button "Ignorar" at bounding box center [423, 267] width 108 height 18
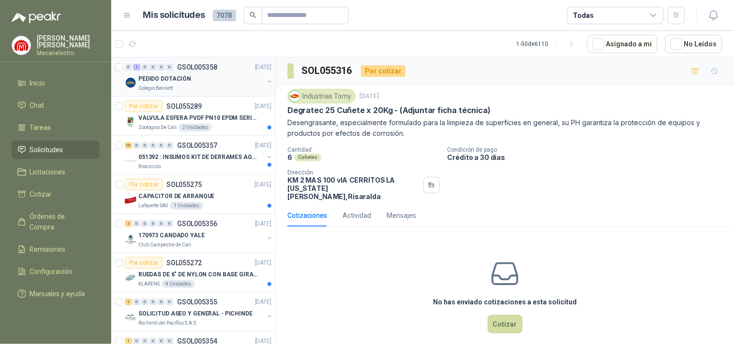
click at [223, 79] on div "PEDIDO DOTACIÓN" at bounding box center [200, 79] width 125 height 12
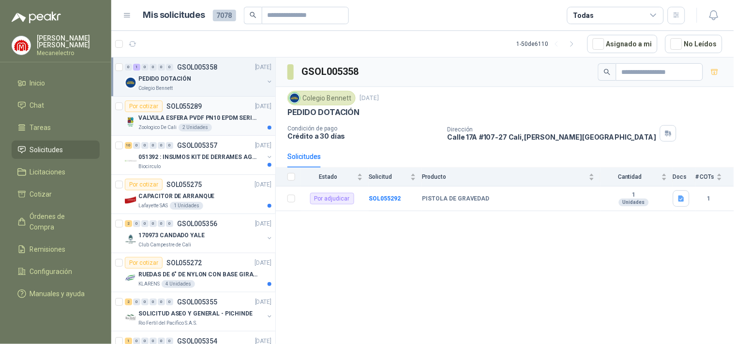
click at [123, 105] on article "Por cotizar SOL055289 10/09/25 VALVULA ESFERA PVDF PN10 EPDM SERIE EX D 25MM CE…" at bounding box center [193, 116] width 164 height 39
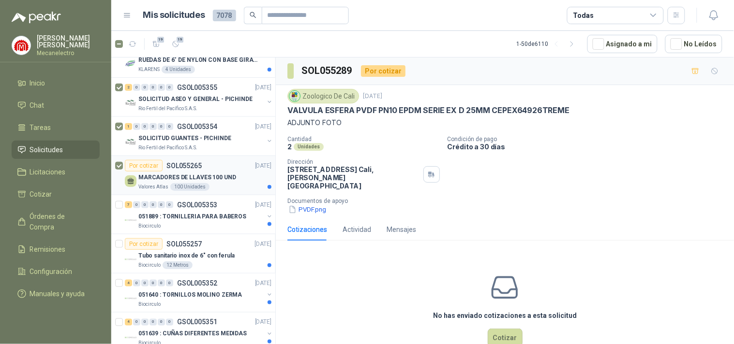
scroll to position [268, 0]
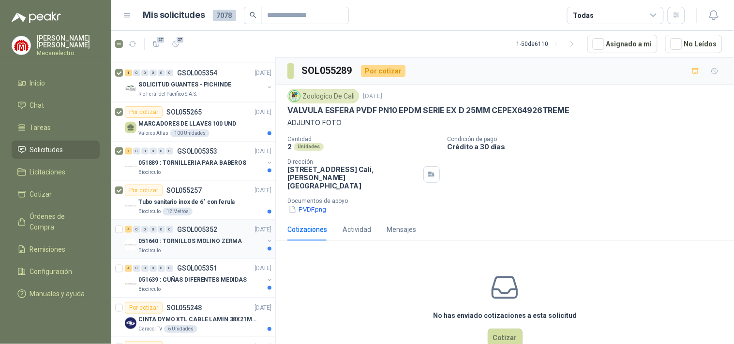
click at [114, 229] on div "4 0 0 0 0 0 GSOL005352 09/09/25 051640 : TORNILLOS MOLINO ZERMA Biocirculo" at bounding box center [193, 239] width 164 height 39
click at [173, 44] on icon "button" at bounding box center [176, 44] width 8 height 8
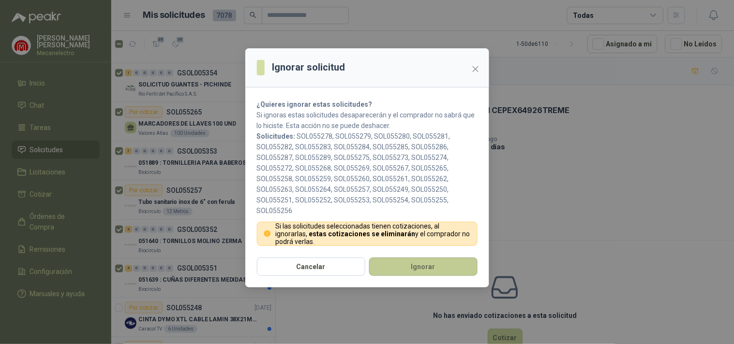
click at [370, 263] on button "Ignorar" at bounding box center [423, 267] width 108 height 18
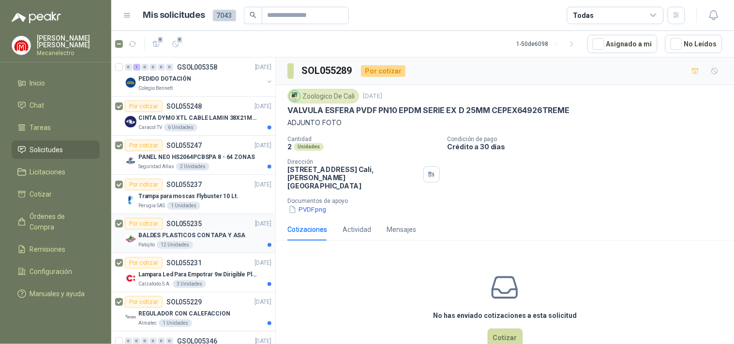
scroll to position [161, 0]
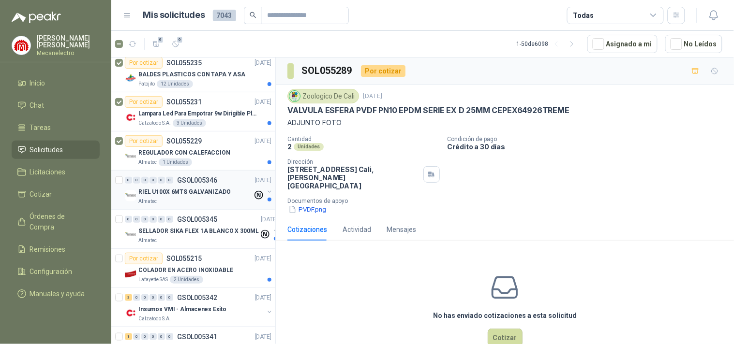
click at [114, 182] on div "0 0 0 0 0 0 GSOL005346 09/09/25 RIEL U100X 6MTS GALVANIZADO Almatec" at bounding box center [193, 190] width 164 height 39
click at [125, 181] on div "0" at bounding box center [128, 180] width 7 height 7
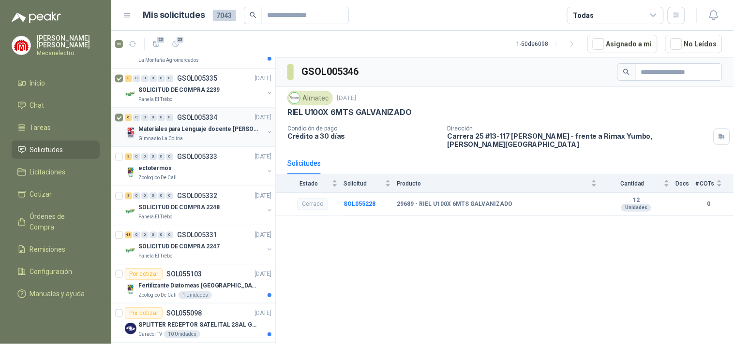
scroll to position [591, 0]
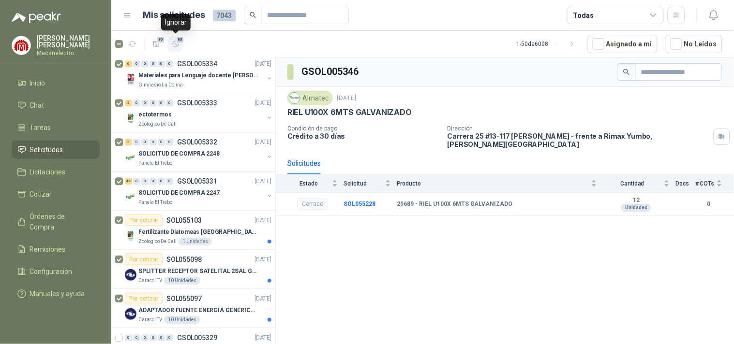
click at [180, 45] on button "80" at bounding box center [175, 43] width 15 height 15
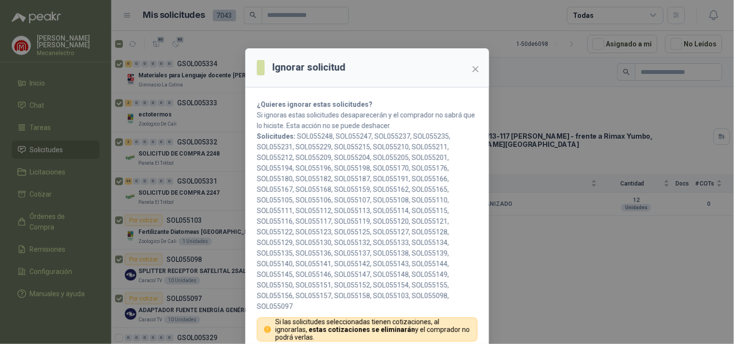
scroll to position [39, 0]
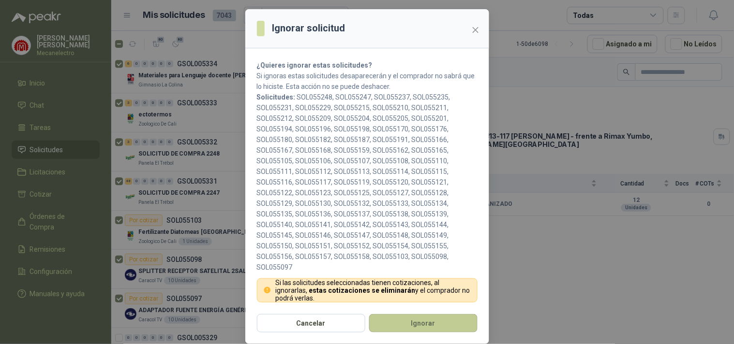
click at [393, 332] on button "Ignorar" at bounding box center [423, 323] width 108 height 18
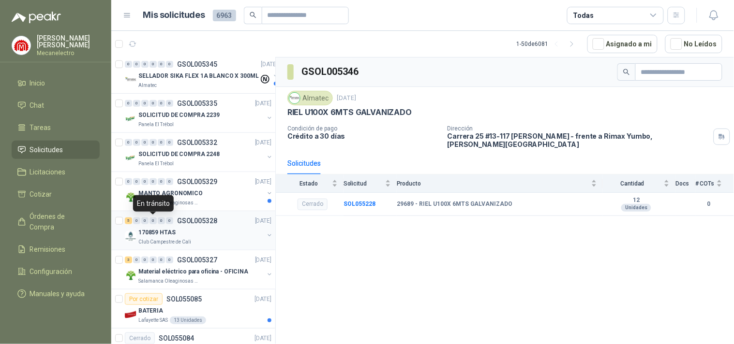
scroll to position [0, 0]
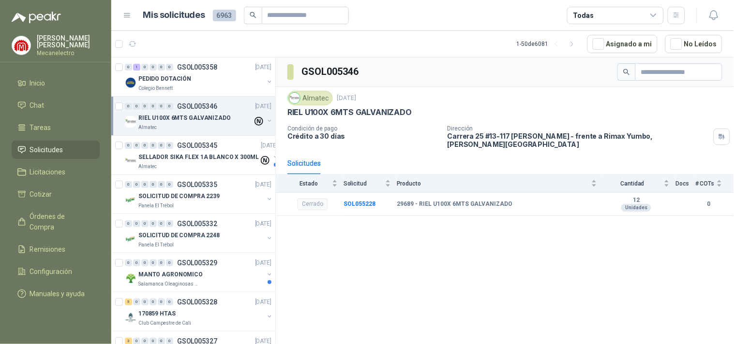
click at [650, 10] on div "Todas" at bounding box center [615, 15] width 97 height 17
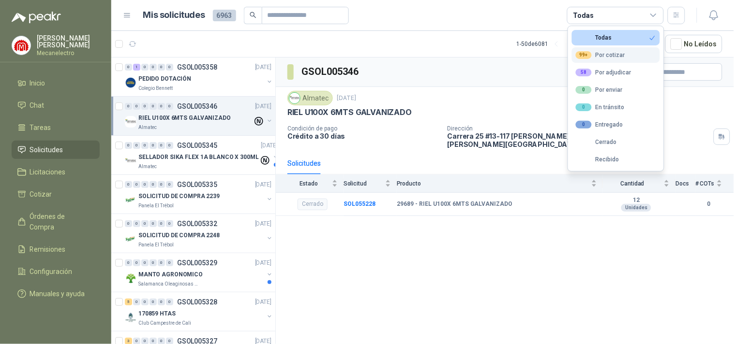
click at [627, 51] on button "99+ Por cotizar" at bounding box center [616, 54] width 88 height 15
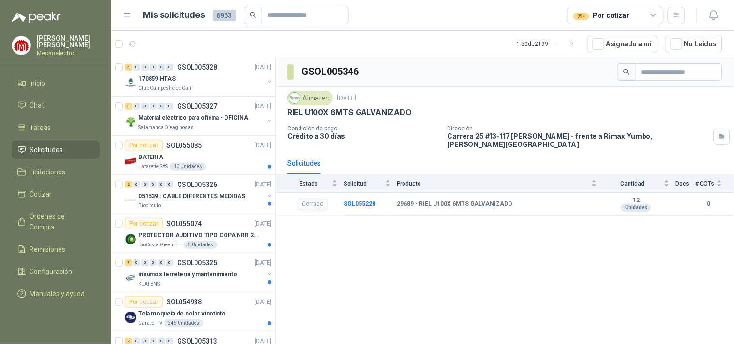
click at [82, 19] on div at bounding box center [55, 11] width 111 height 23
